Goal: Task Accomplishment & Management: Use online tool/utility

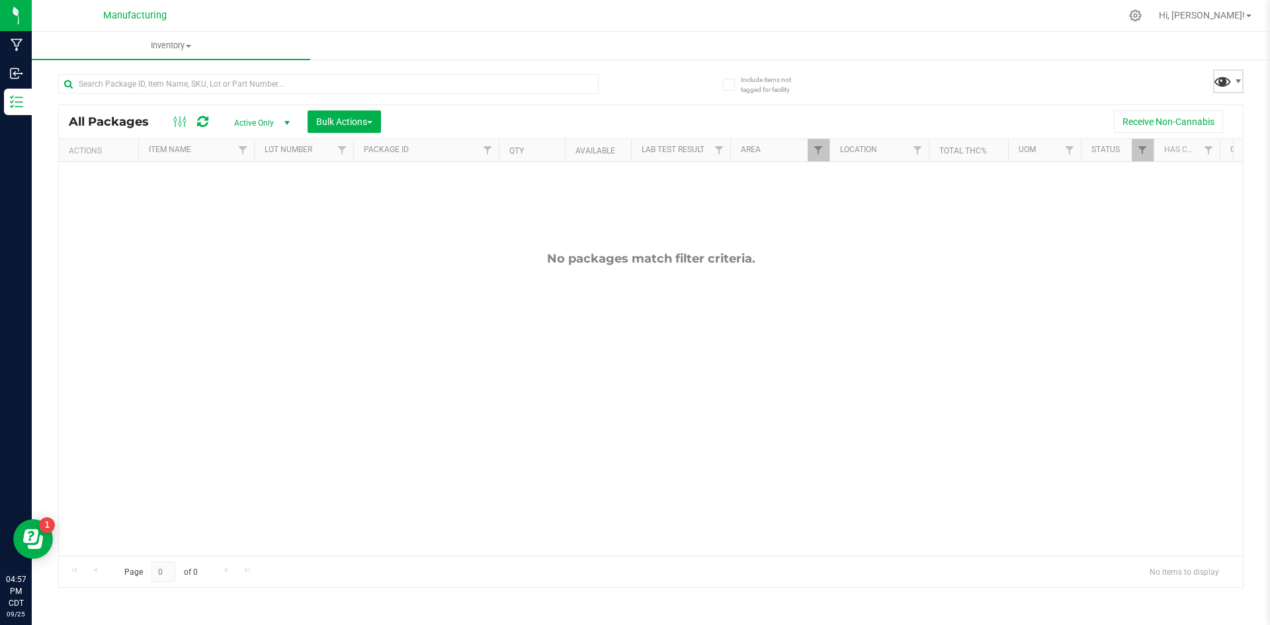
click at [1229, 81] on span at bounding box center [1222, 80] width 19 height 19
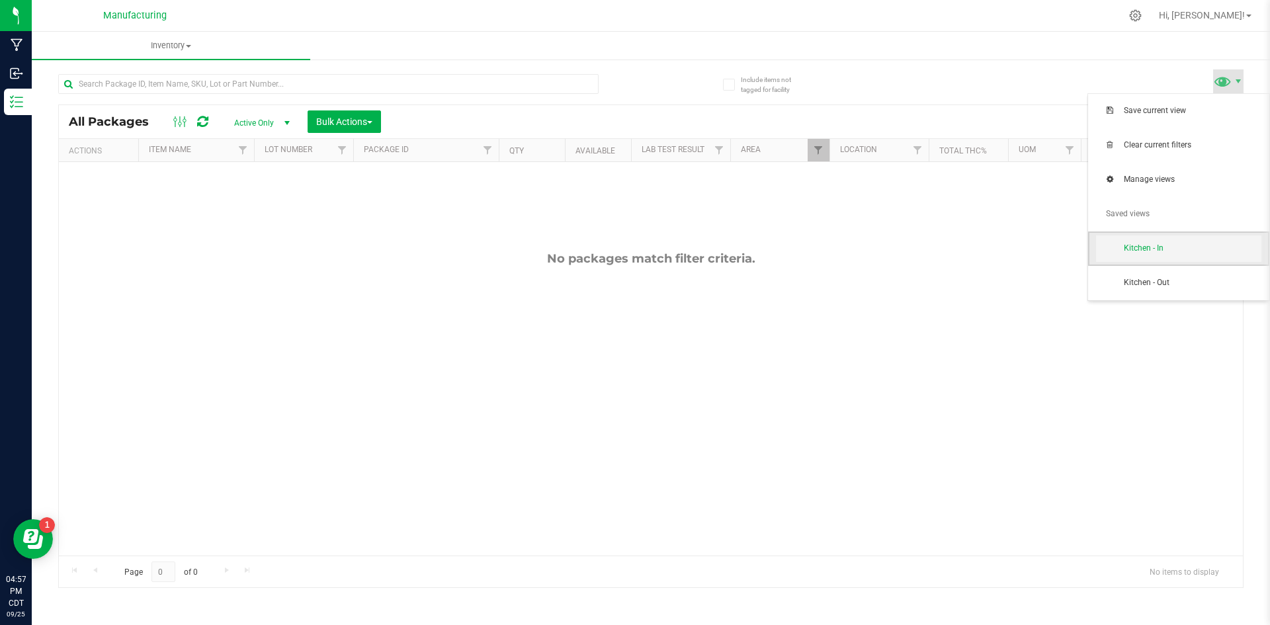
click at [1136, 247] on span "Kitchen - In" at bounding box center [1193, 248] width 138 height 11
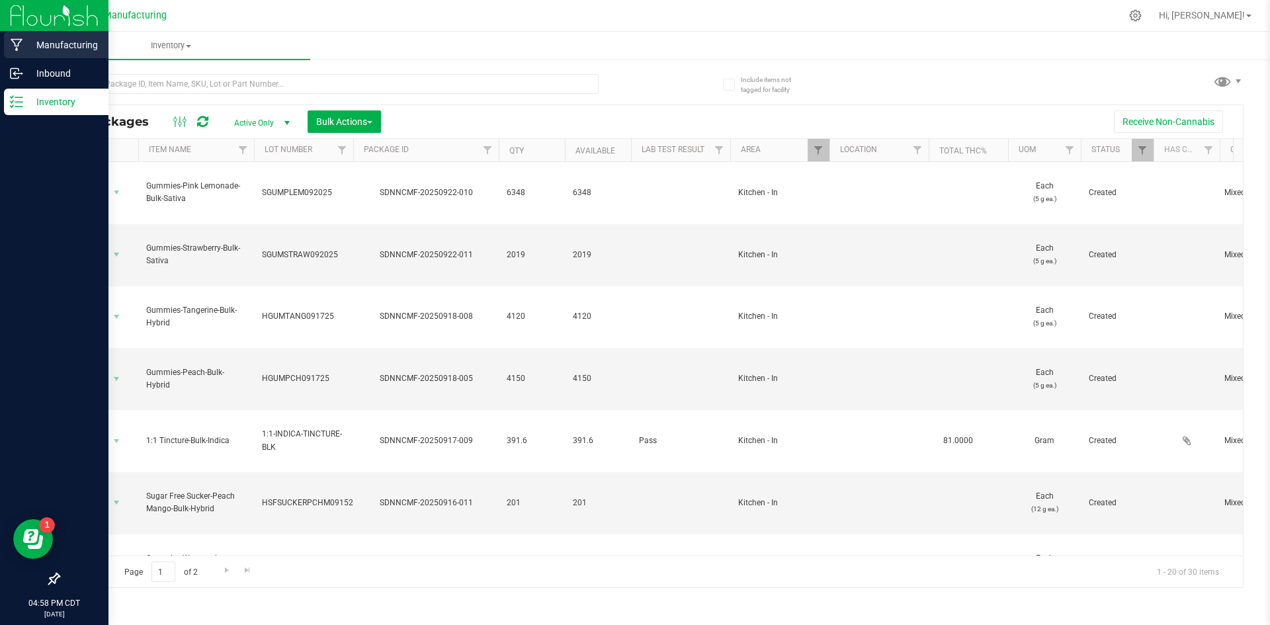
click at [24, 46] on p "Manufacturing" at bounding box center [62, 45] width 79 height 16
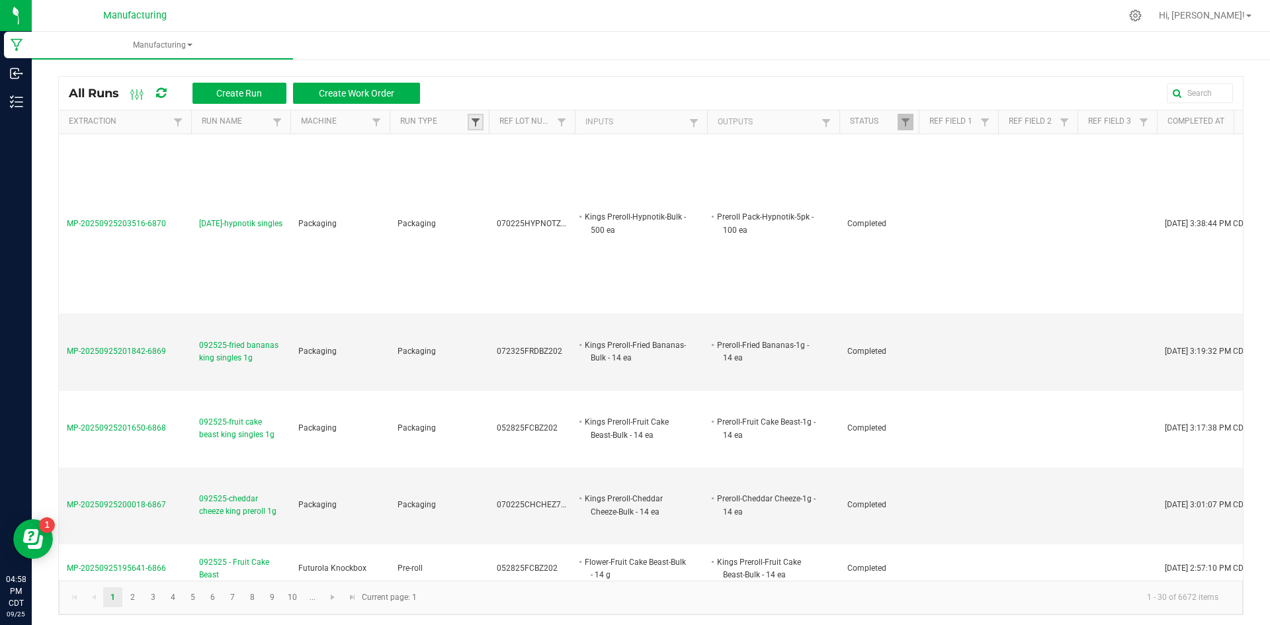
click at [478, 122] on span at bounding box center [475, 122] width 11 height 11
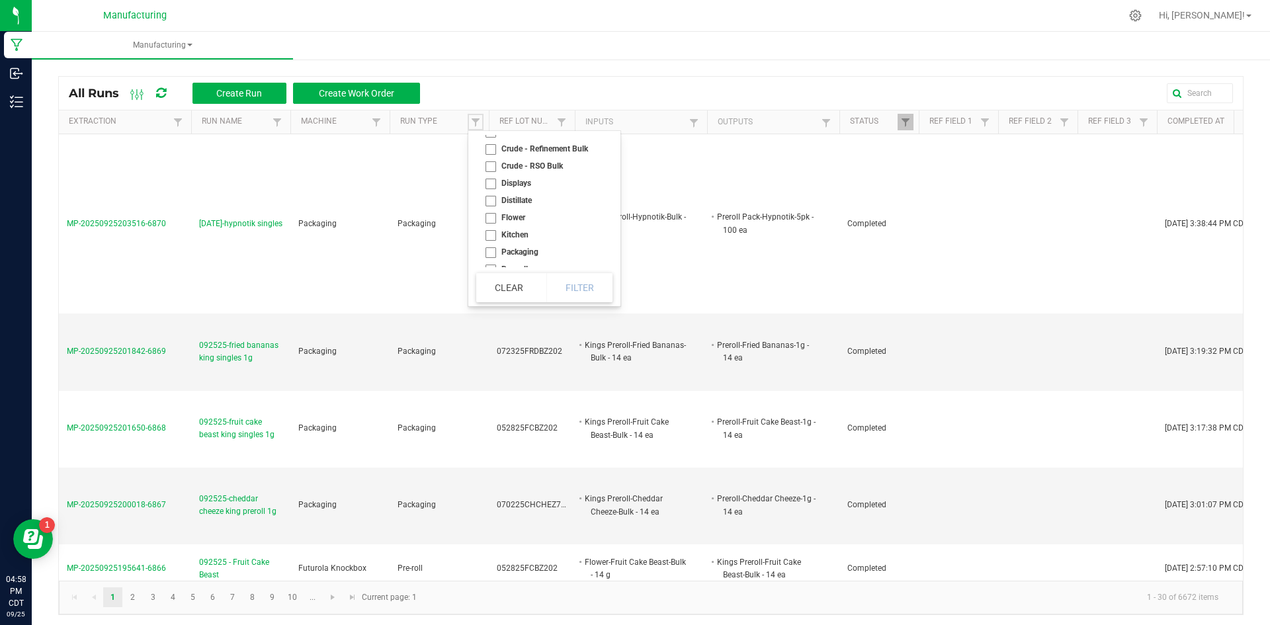
scroll to position [53, 0]
click at [517, 226] on li "Kitchen" at bounding box center [540, 227] width 128 height 17
checkbox input "true"
click at [585, 290] on button "Filter" at bounding box center [579, 287] width 66 height 29
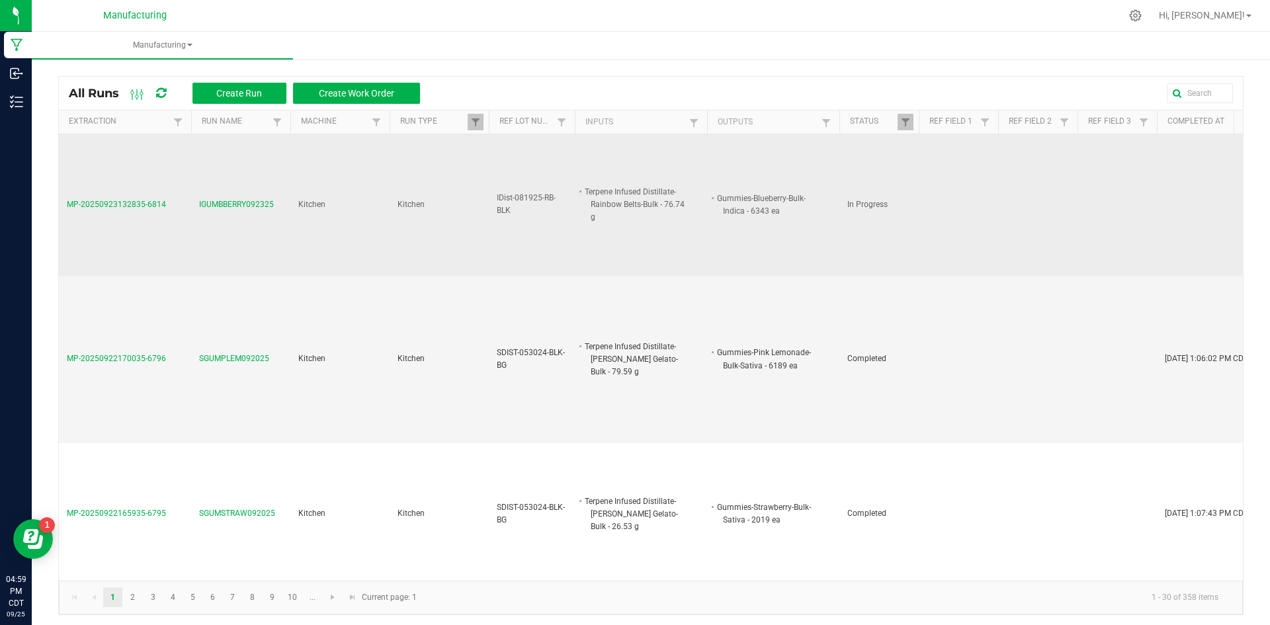
click at [239, 203] on span "IGUMBBERRY092325" at bounding box center [236, 204] width 75 height 13
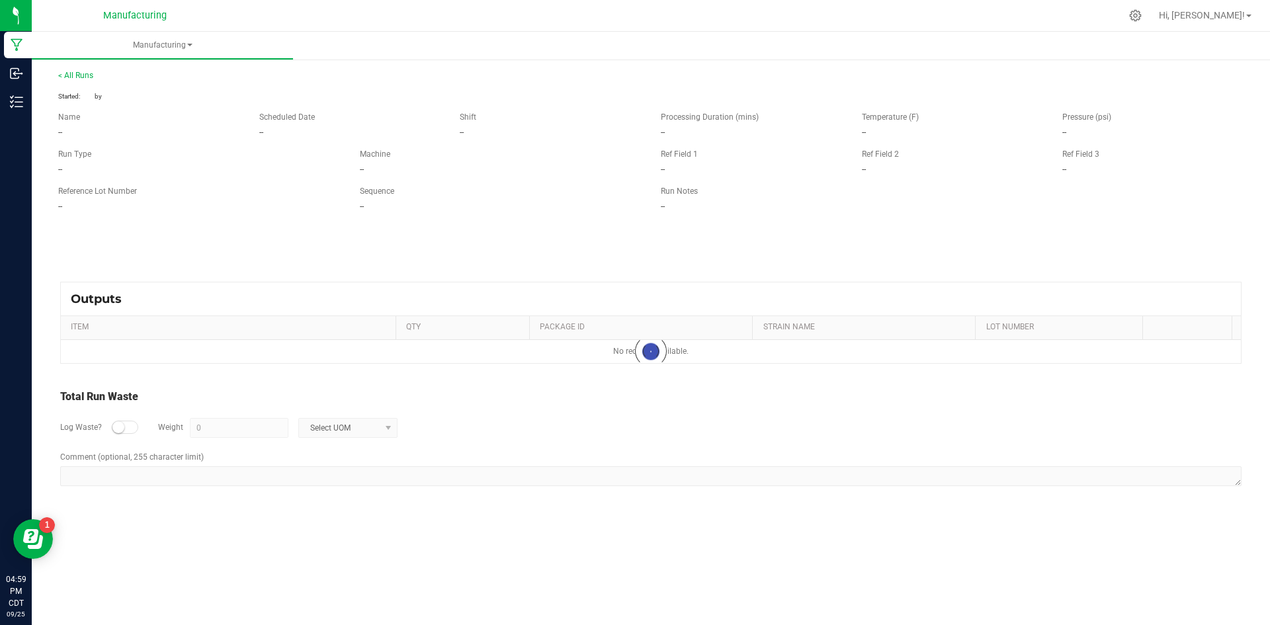
type input "276.65 g"
type textarea "IGUMBBERRY092325"
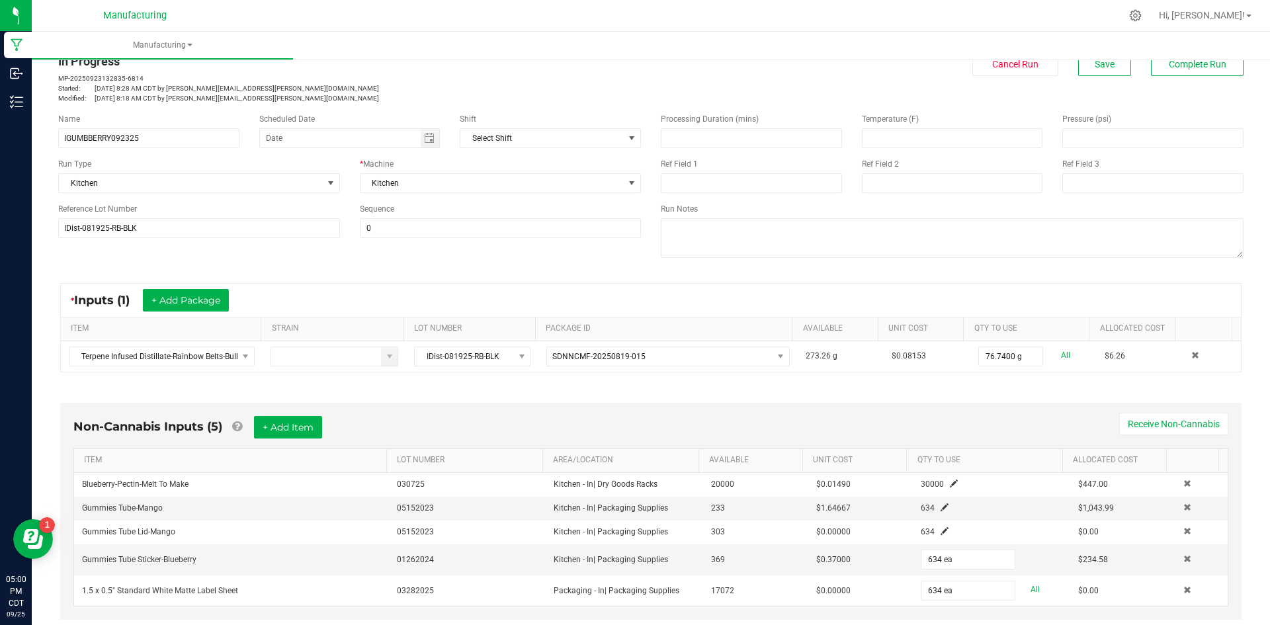
scroll to position [4, 0]
